Goal: Transaction & Acquisition: Download file/media

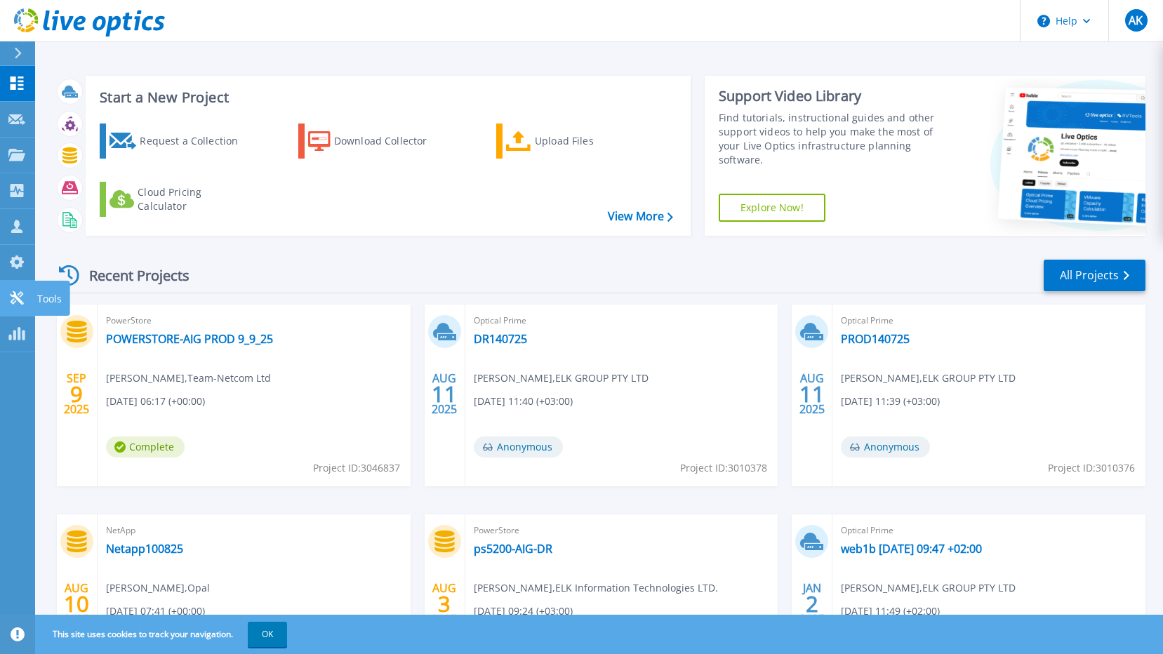
click at [11, 298] on icon at bounding box center [16, 297] width 17 height 13
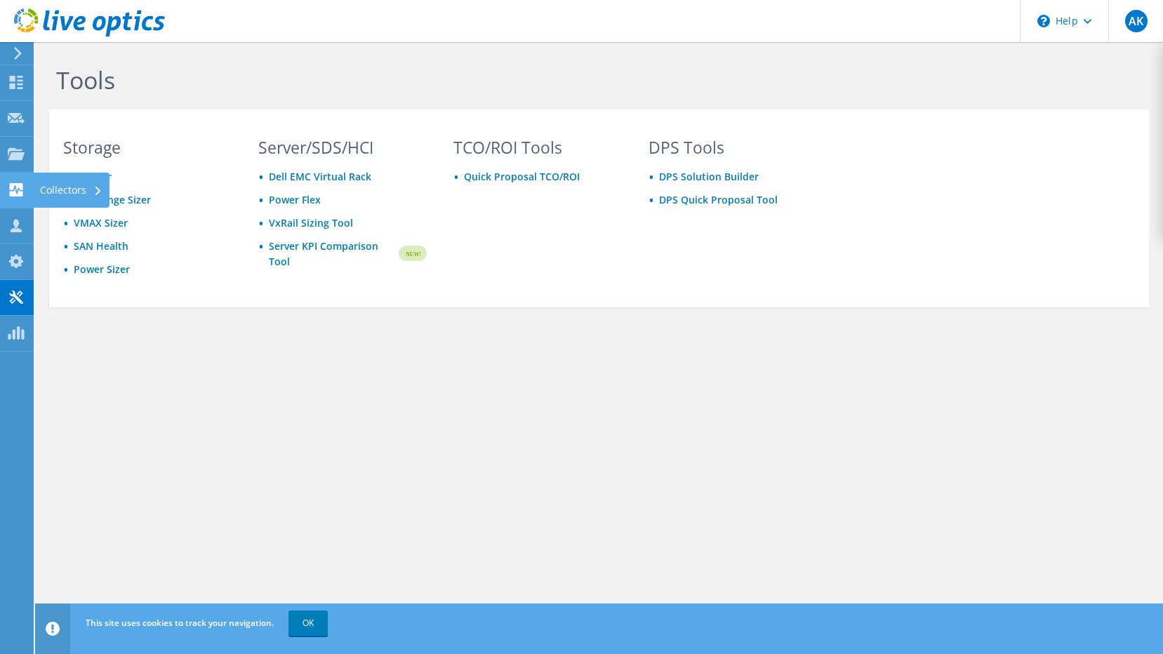
click at [17, 194] on use at bounding box center [16, 189] width 13 height 13
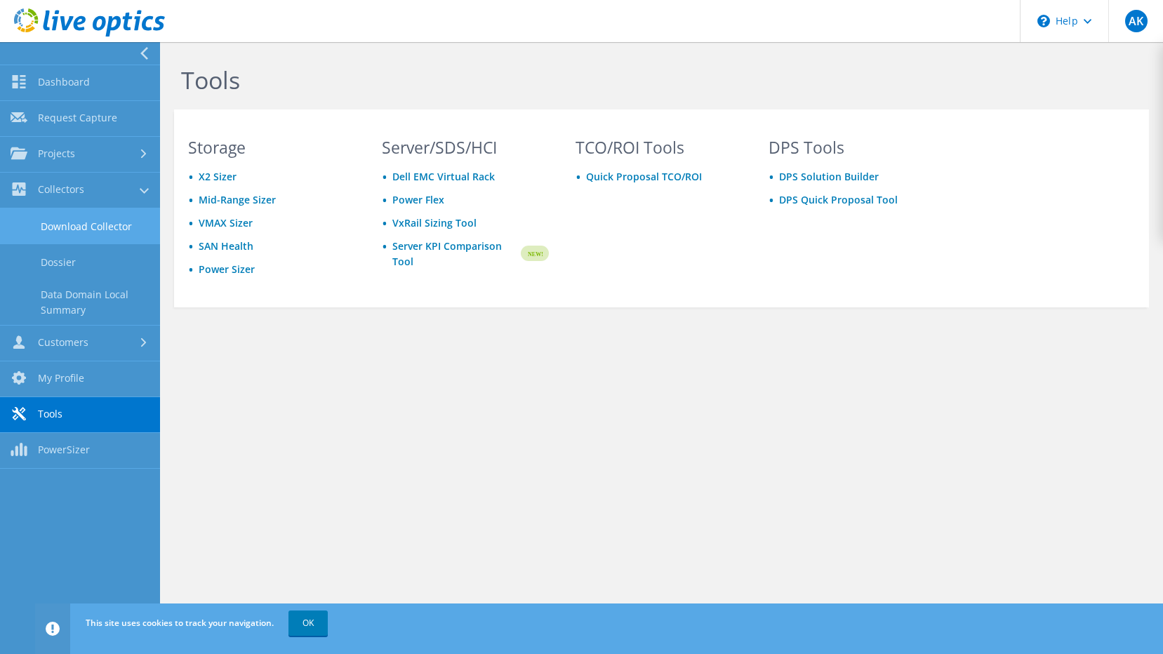
click at [50, 218] on link "Download Collector" at bounding box center [80, 226] width 160 height 36
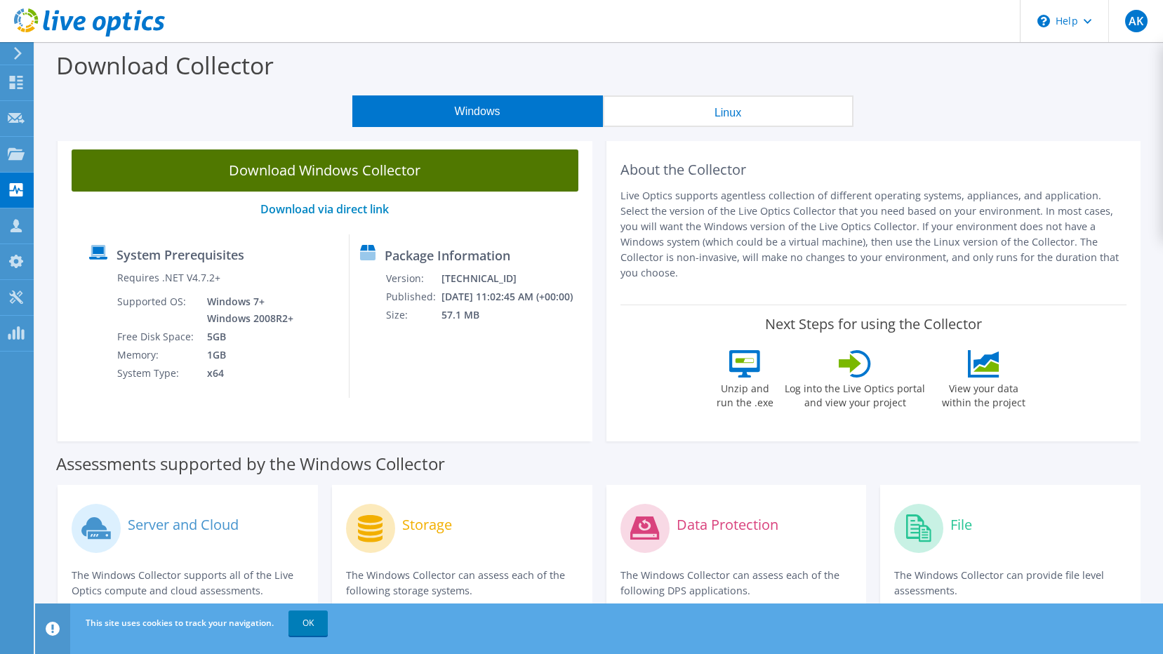
click at [441, 177] on link "Download Windows Collector" at bounding box center [325, 170] width 507 height 42
